Goal: Transaction & Acquisition: Purchase product/service

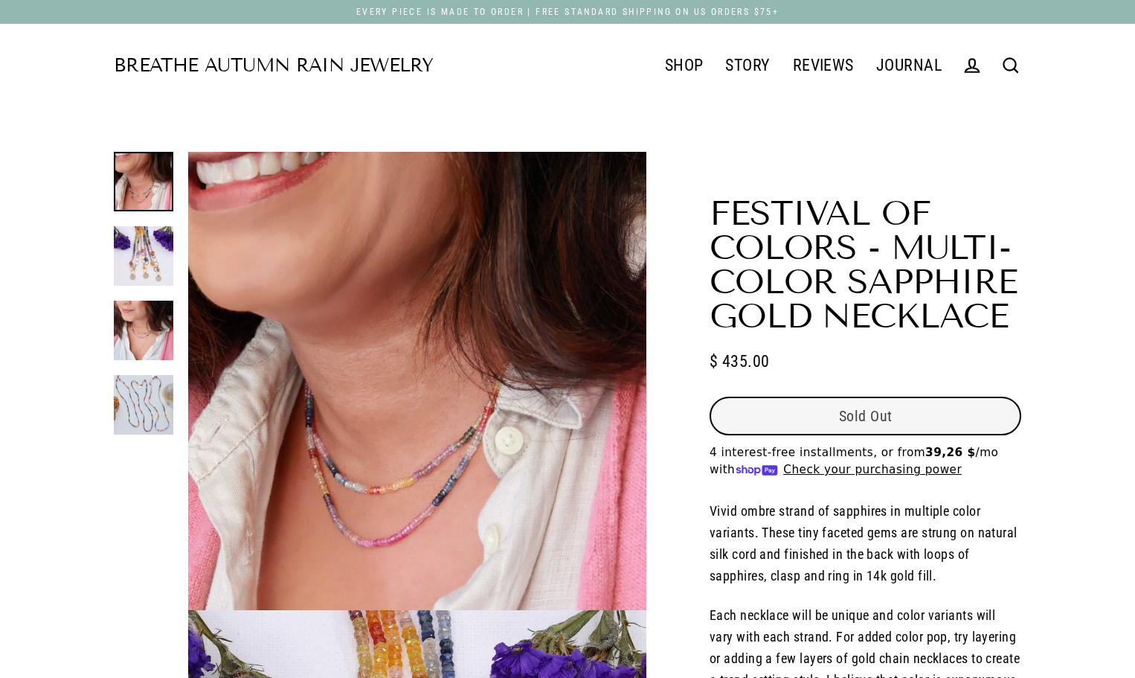
select select "3"
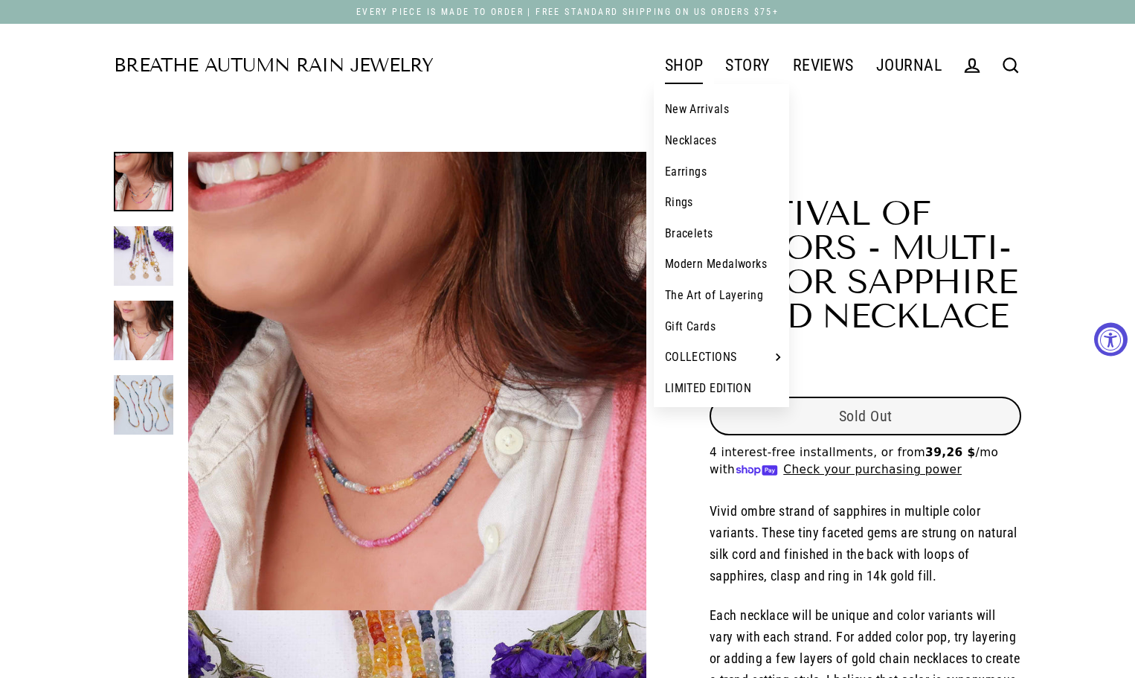
click at [680, 141] on link "Necklaces" at bounding box center [722, 140] width 136 height 31
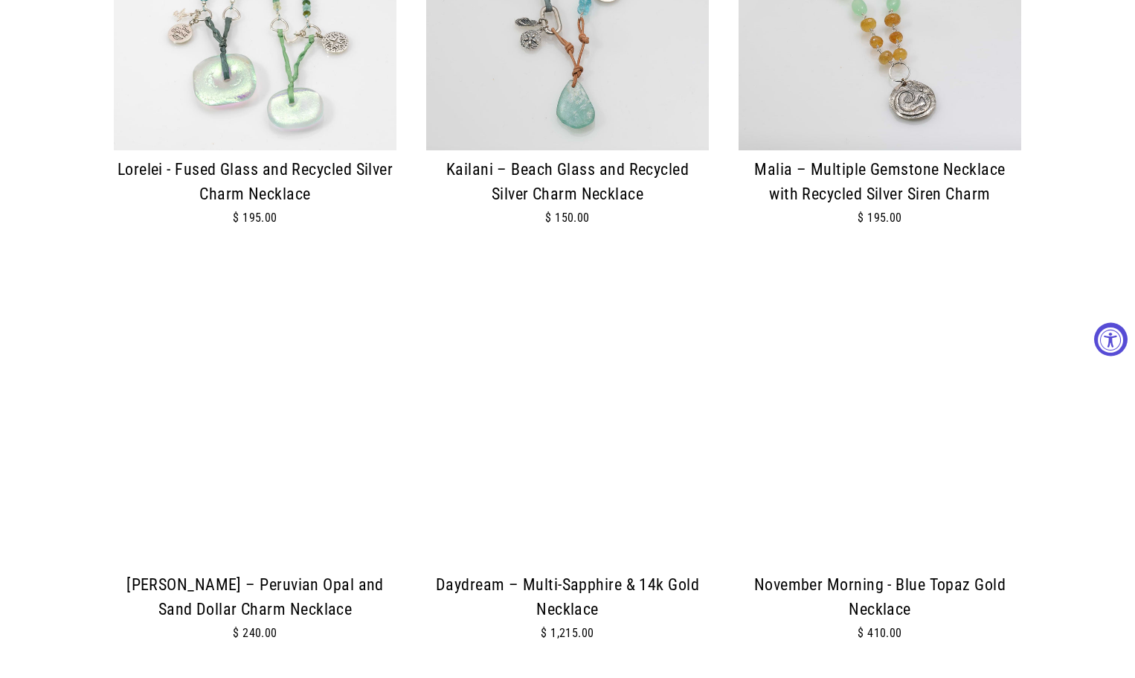
scroll to position [694, 0]
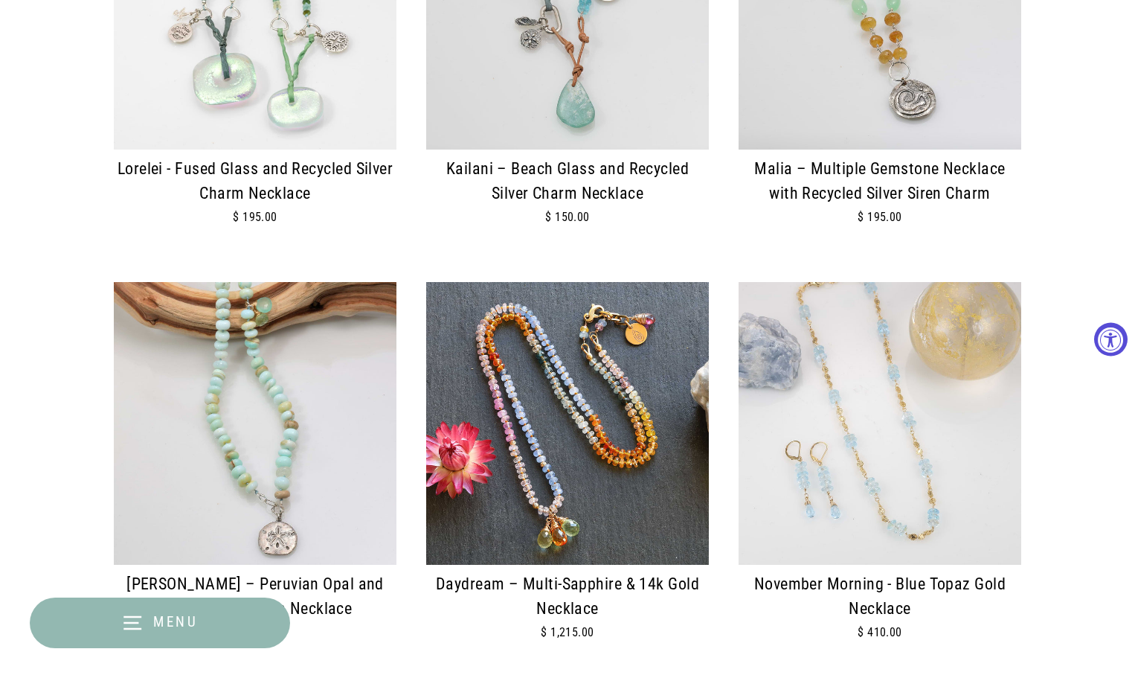
click at [597, 82] on img at bounding box center [567, 8] width 283 height 283
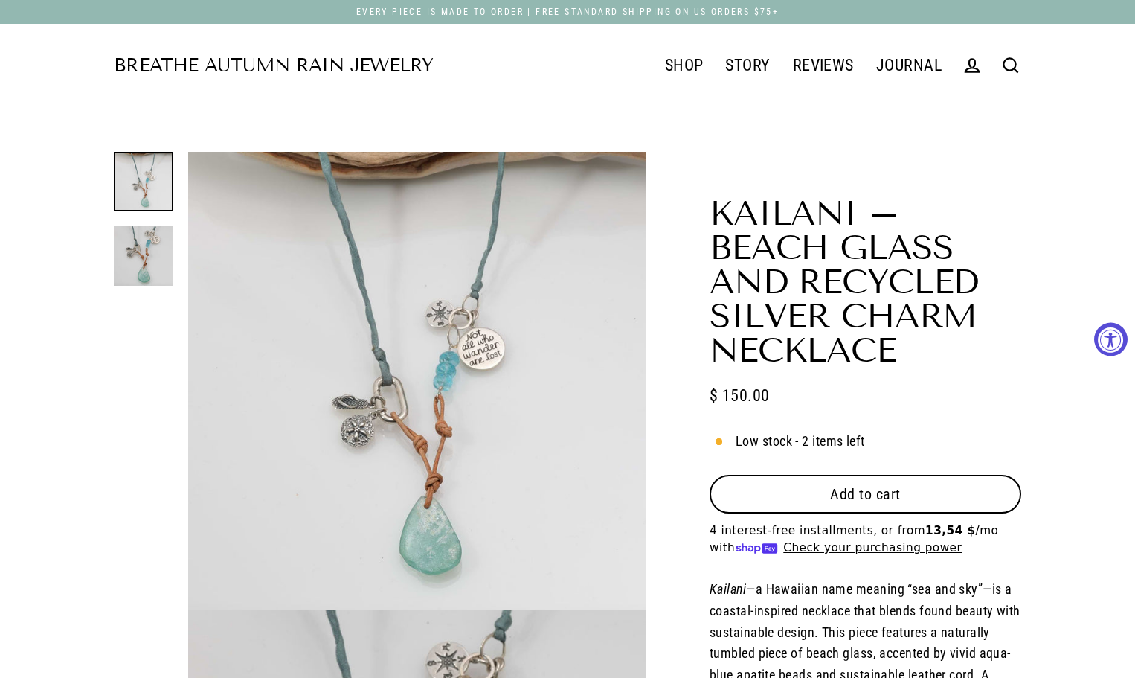
select select "3"
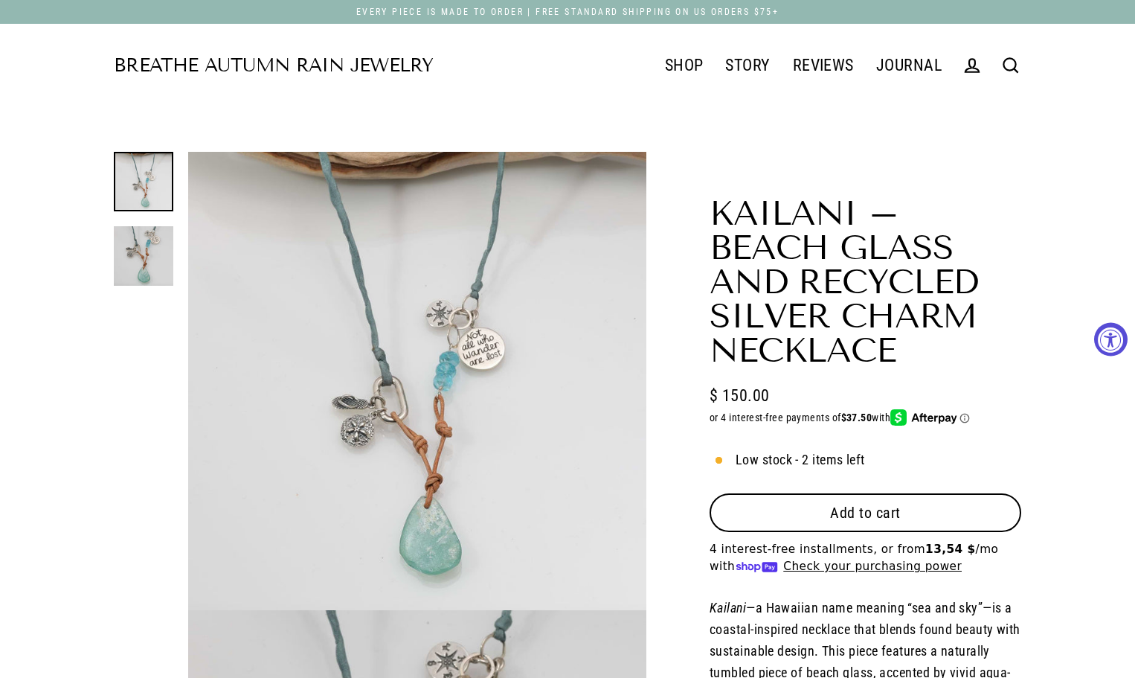
click at [870, 499] on button "Add to cart" at bounding box center [866, 512] width 312 height 39
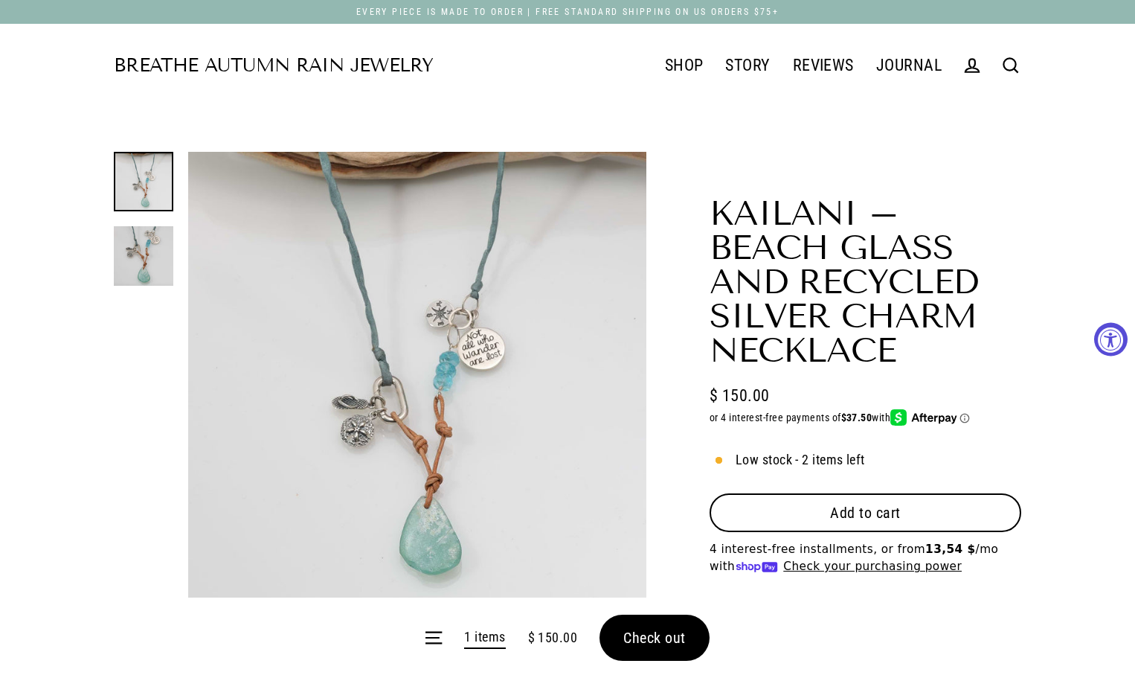
click at [643, 641] on form "Menu 1 items $ 150.00 Check out" at bounding box center [567, 637] width 1135 height 80
click at [638, 632] on form "Menu 1 items $ 150.00 Check out" at bounding box center [567, 637] width 1135 height 80
click at [658, 649] on button "Check out" at bounding box center [655, 637] width 110 height 46
